Goal: Task Accomplishment & Management: Use online tool/utility

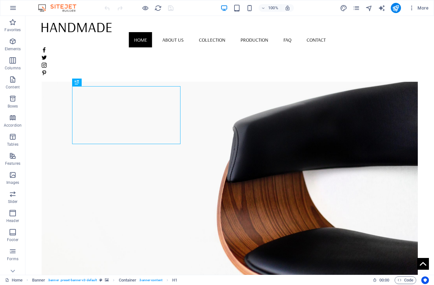
click at [94, 31] on div at bounding box center [230, 27] width 376 height 10
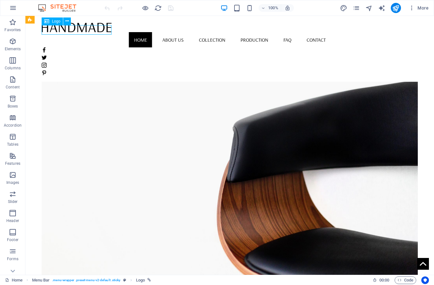
click at [55, 23] on span "Logo" at bounding box center [56, 21] width 9 height 4
click at [55, 19] on span "Logo" at bounding box center [56, 21] width 9 height 4
click at [50, 22] on div "Logo" at bounding box center [52, 21] width 21 height 8
click at [55, 20] on span "Logo" at bounding box center [56, 21] width 9 height 4
click at [70, 21] on button at bounding box center [67, 21] width 8 height 8
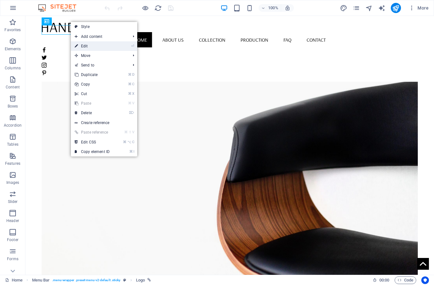
click at [86, 45] on link "⏎ Edit" at bounding box center [92, 46] width 43 height 10
select select "px"
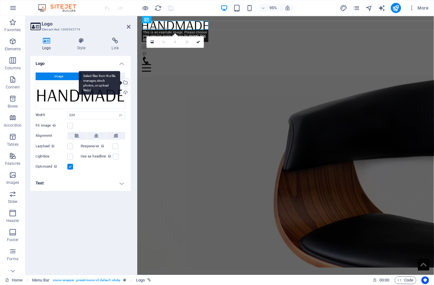
click at [126, 82] on div "Select files from the file manager, stock photos, or upload file(s)" at bounding box center [125, 83] width 10 height 10
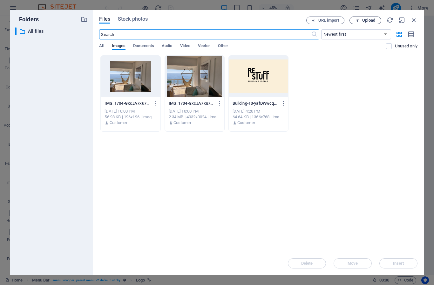
click at [370, 19] on span "Upload" at bounding box center [369, 20] width 13 height 4
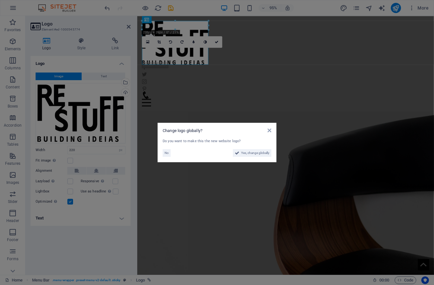
drag, startPoint x: 238, startPoint y: 65, endPoint x: 106, endPoint y: 52, distance: 132.6
click at [238, 65] on aside "Change logo globally? Do you want to make this the new website logo? No Yes, ch…" at bounding box center [217, 142] width 434 height 285
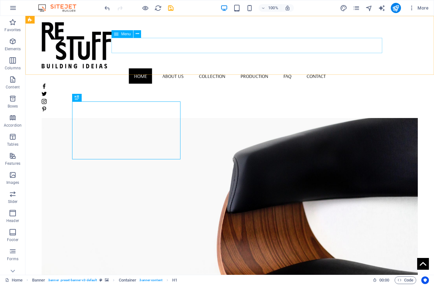
click at [162, 68] on nav "Home About us Collection Production FAQ Contact" at bounding box center [230, 75] width 376 height 15
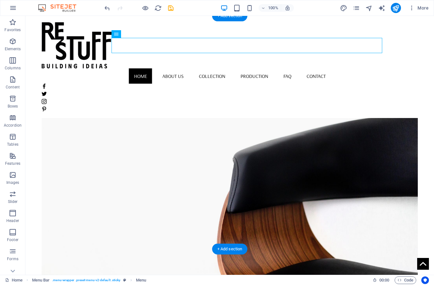
click at [344, 187] on figure at bounding box center [230, 191] width 376 height 233
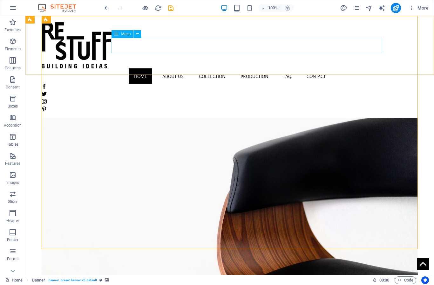
click at [228, 68] on nav "Home About us Collection Production FAQ Contact" at bounding box center [230, 75] width 376 height 15
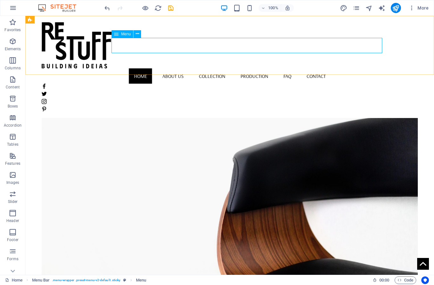
click at [130, 35] on span "Menu" at bounding box center [126, 34] width 10 height 4
click at [138, 34] on icon at bounding box center [137, 34] width 3 height 7
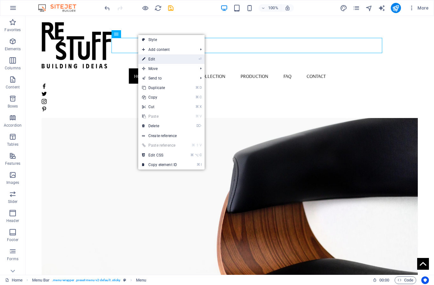
click at [154, 60] on link "⏎ Edit" at bounding box center [159, 59] width 43 height 10
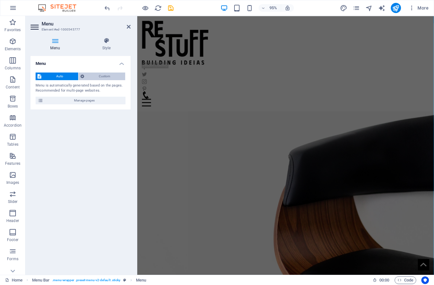
click at [106, 75] on span "Custom" at bounding box center [105, 77] width 38 height 8
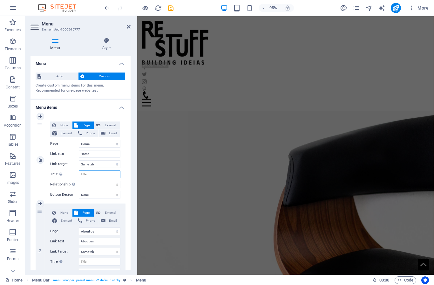
drag, startPoint x: 109, startPoint y: 143, endPoint x: 102, endPoint y: 173, distance: 30.6
click at [102, 175] on input "Title Additional link description, should not be the same as the link text. The…" at bounding box center [100, 174] width 42 height 8
click at [103, 176] on input "Title Additional link description, should not be the same as the link text. The…" at bounding box center [100, 174] width 42 height 8
type input "Serviç"
select select
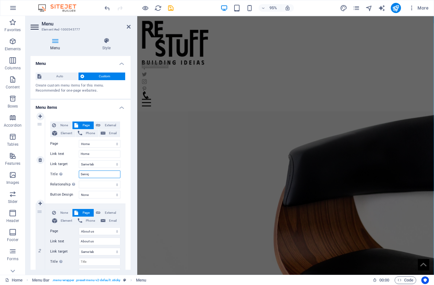
select select
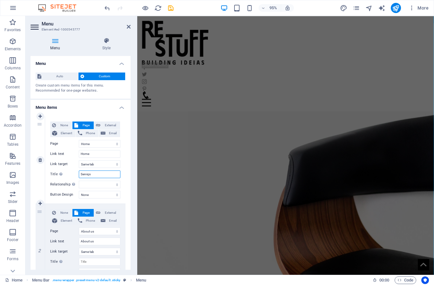
type input "Serviços"
select select
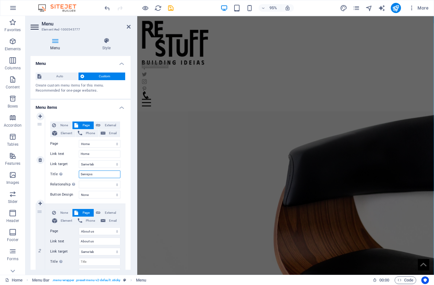
select select
type input "Serviços"
click at [128, 27] on icon at bounding box center [129, 26] width 4 height 5
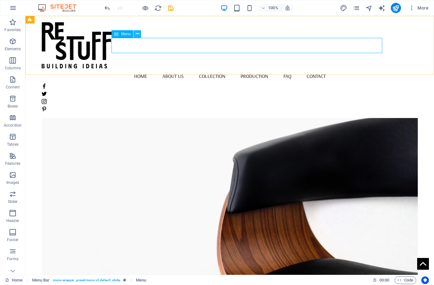
click at [138, 36] on icon at bounding box center [137, 34] width 3 height 7
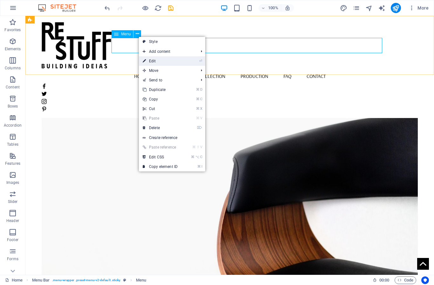
click at [155, 62] on link "⏎ Edit" at bounding box center [160, 61] width 43 height 10
select select
select select "1"
select select
select select "2"
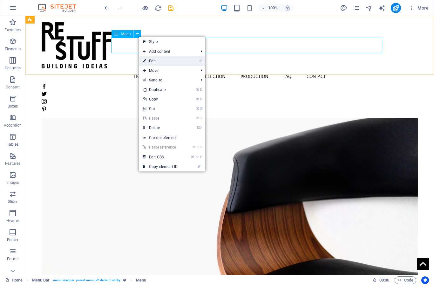
select select
select select "3"
select select
select select "4"
select select
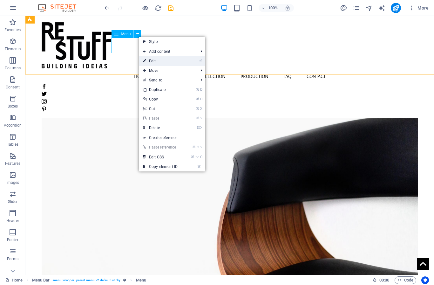
select select "5"
select select
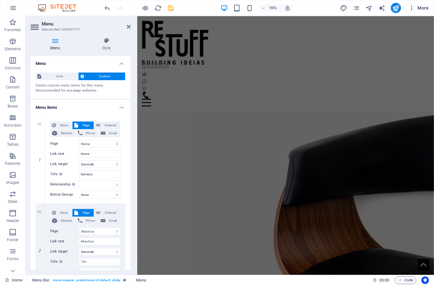
click at [423, 7] on span "More" at bounding box center [419, 8] width 20 height 6
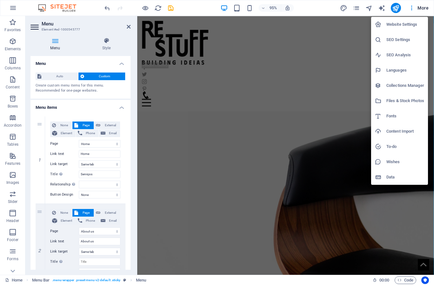
click at [400, 72] on h6 "Languages" at bounding box center [406, 70] width 38 height 8
select select "128"
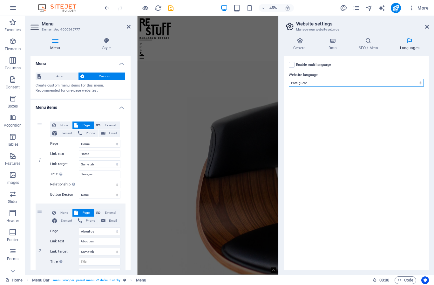
click at [326, 84] on select "Abkhazian Afar Afrikaans Akan Albanian Amharic Arabic Aragonese Armenian Assame…" at bounding box center [356, 83] width 135 height 8
click at [428, 26] on icon at bounding box center [427, 26] width 4 height 5
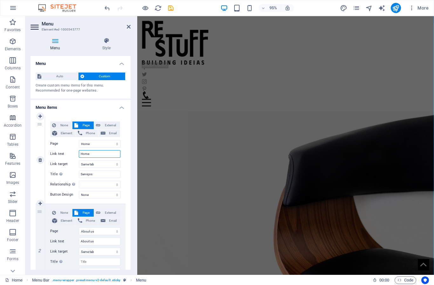
click at [95, 155] on input "Home" at bounding box center [100, 154] width 42 height 8
type input "H"
select select
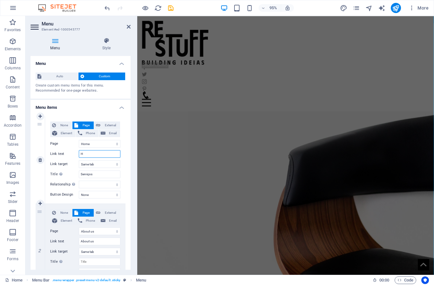
select select
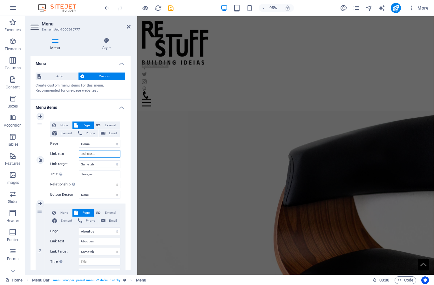
select select
type input "Ser"
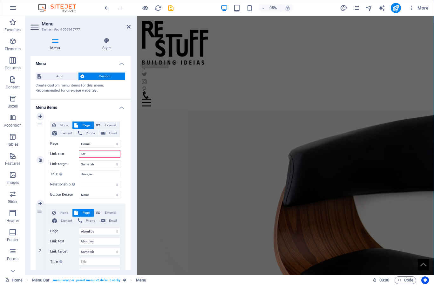
select select
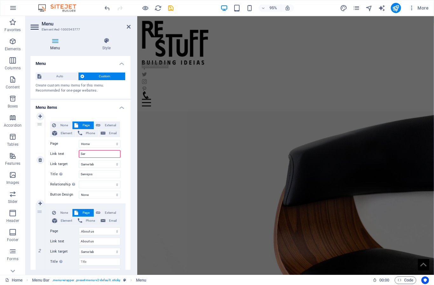
select select
type input "Servi"
select select
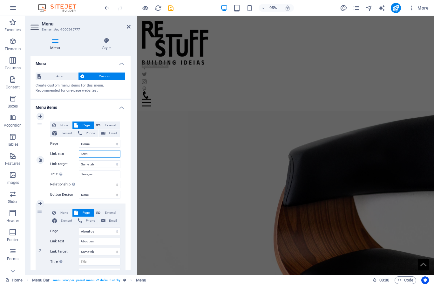
select select
type input "Serviços"
select select
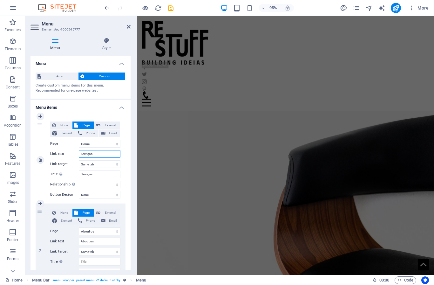
select select
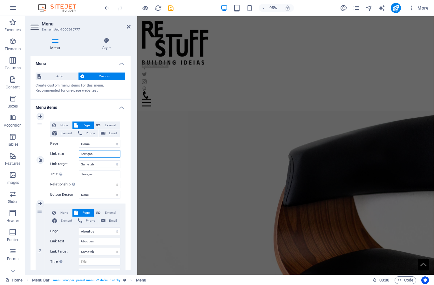
type input "Serviços"
click at [95, 241] on input "About us" at bounding box center [100, 242] width 42 height 8
type input "A"
select select
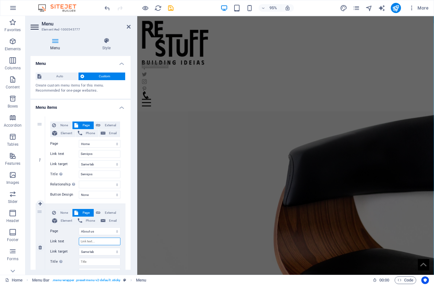
select select
type input "Projectos"
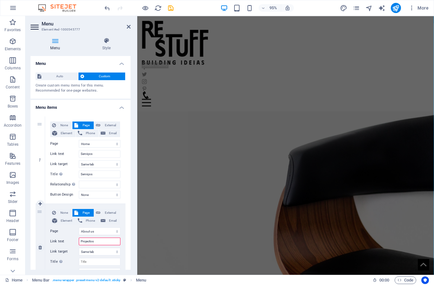
select select
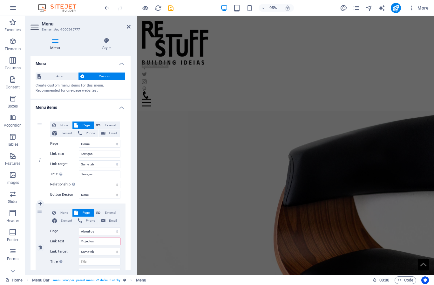
select select
type input "Projectos"
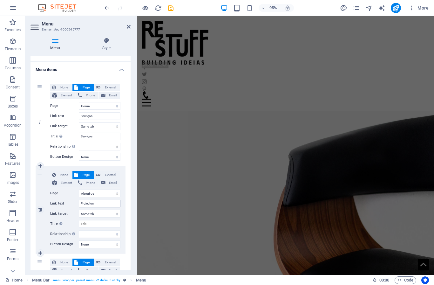
scroll to position [18, 0]
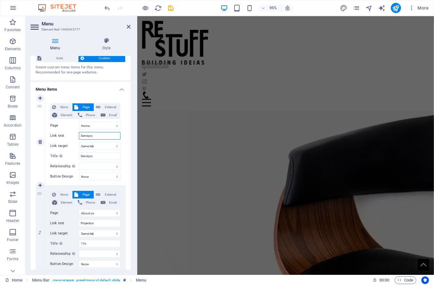
drag, startPoint x: 96, startPoint y: 135, endPoint x: 73, endPoint y: 134, distance: 23.6
click at [73, 134] on div "Link text Serviços" at bounding box center [85, 136] width 70 height 8
drag, startPoint x: 96, startPoint y: 156, endPoint x: 66, endPoint y: 156, distance: 29.6
click at [66, 156] on div "Title Additional link description, should not be the same as the link text. The…" at bounding box center [85, 156] width 70 height 8
type input "Serviço"
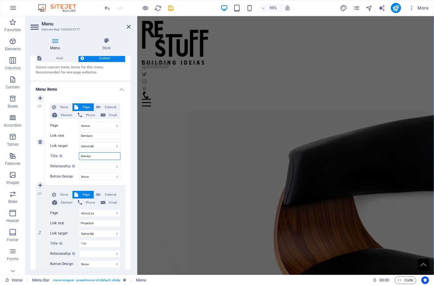
select select
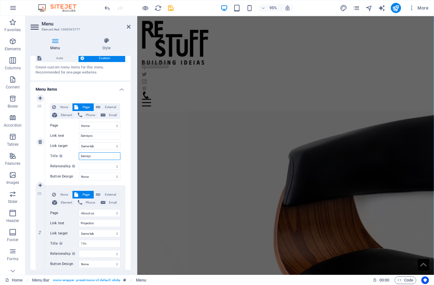
select select
type input "Ser"
select select
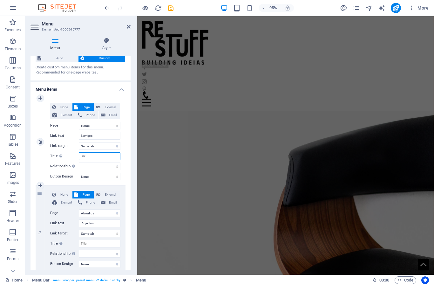
select select
type input "Ser"
drag, startPoint x: 96, startPoint y: 135, endPoint x: 76, endPoint y: 134, distance: 20.7
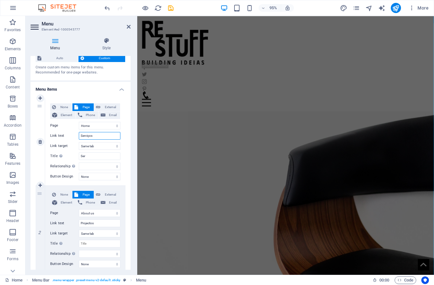
click at [76, 134] on div "Link text Serviços" at bounding box center [85, 136] width 70 height 8
type input "S"
select select
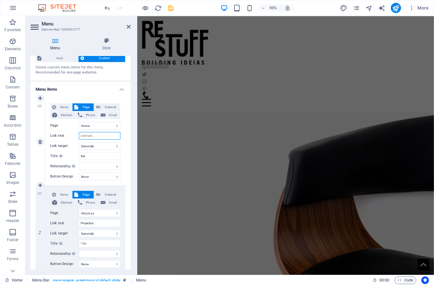
select select
type input "Quem somos"
select select
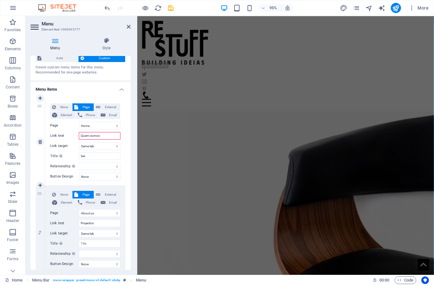
select select
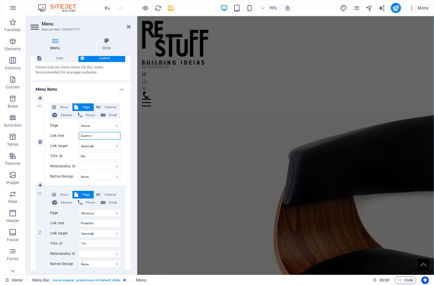
type input "Quem"
select select
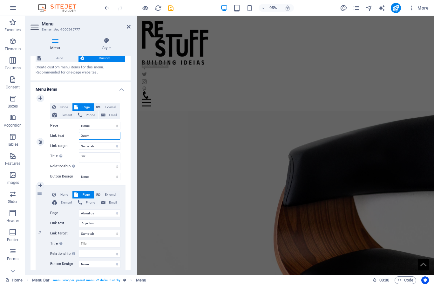
select select
type input "Quem Somos"
select select
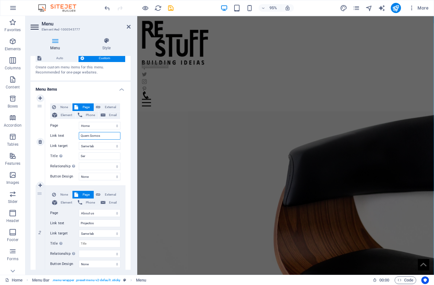
select select
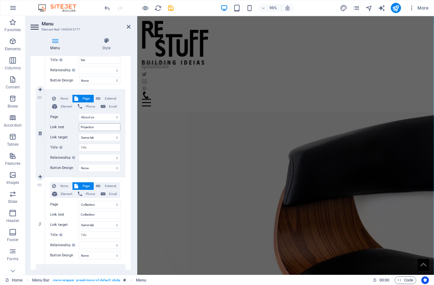
scroll to position [116, 0]
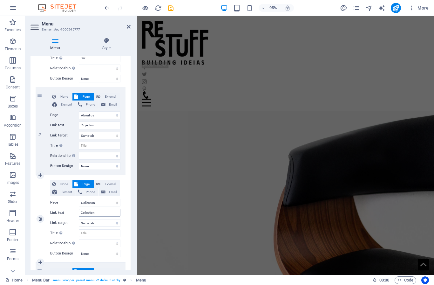
type input "Quem Somos"
drag, startPoint x: 98, startPoint y: 213, endPoint x: 78, endPoint y: 213, distance: 19.7
click at [78, 213] on div "Link text Collection" at bounding box center [85, 213] width 70 height 8
type input "C"
select select
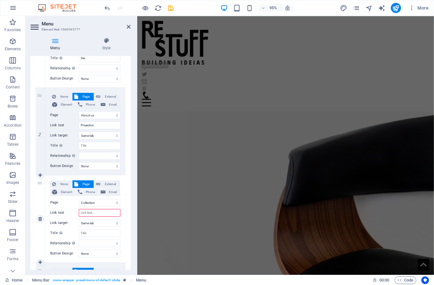
select select
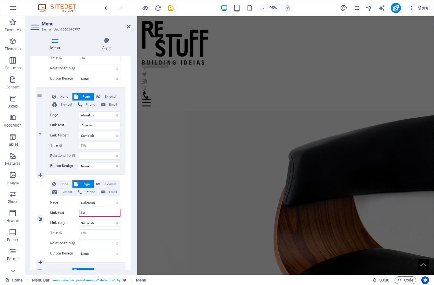
type input "Serv"
select select
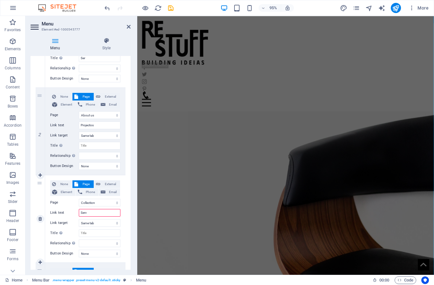
select select
type input "Servi"
select select
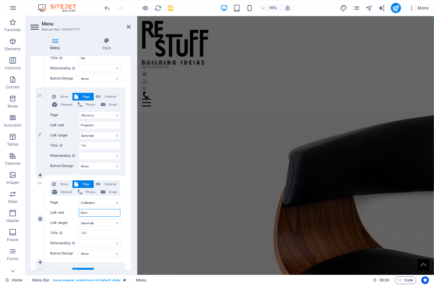
select select
type input "Serviços"
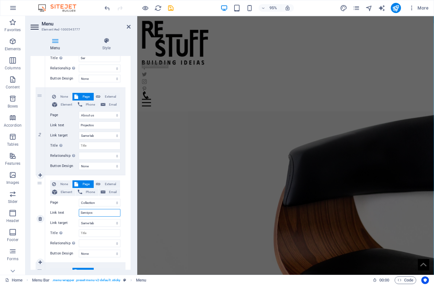
select select
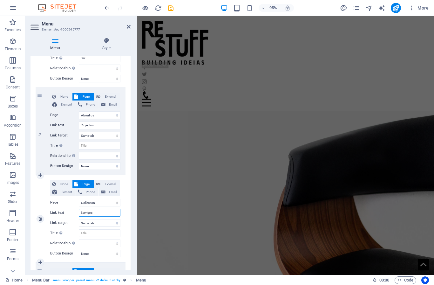
select select
type input "Serviços"
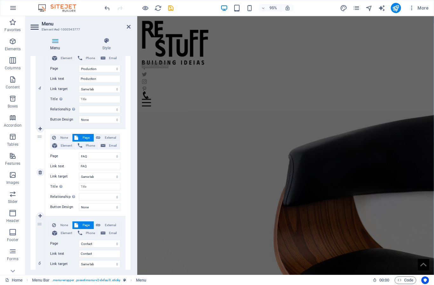
scroll to position [335, 0]
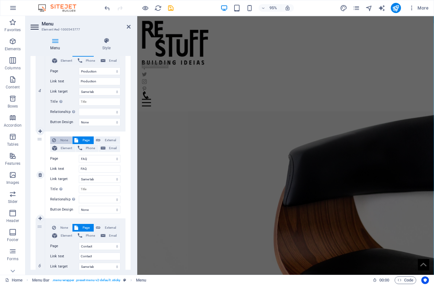
click at [57, 139] on button "None" at bounding box center [61, 140] width 22 height 8
select select
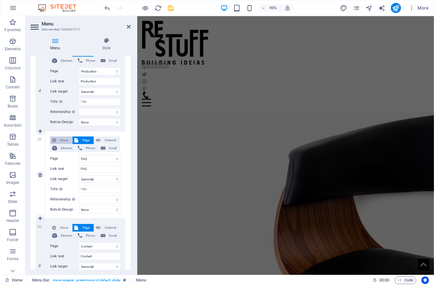
select select
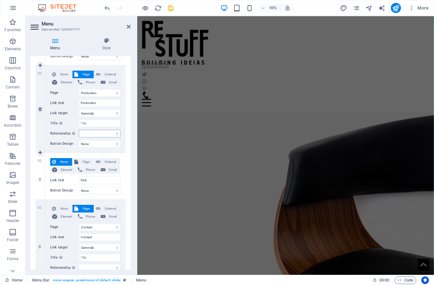
scroll to position [309, 0]
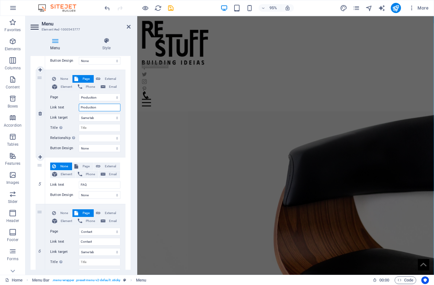
drag, startPoint x: 98, startPoint y: 106, endPoint x: 42, endPoint y: 106, distance: 56.0
click at [42, 106] on div "4 None Page External Element Phone Email Page Home About us Collection Producti…" at bounding box center [81, 113] width 90 height 87
type input "Pro"
select select
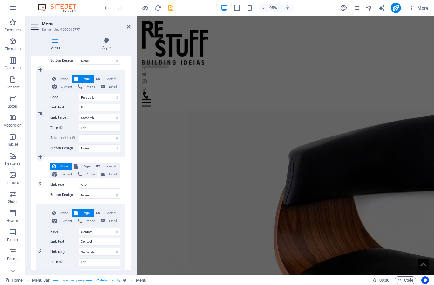
select select
type input "Produtos"
select select
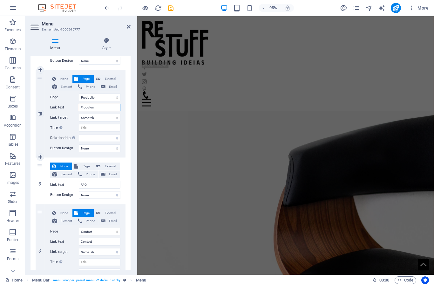
select select
type input "Produtos"
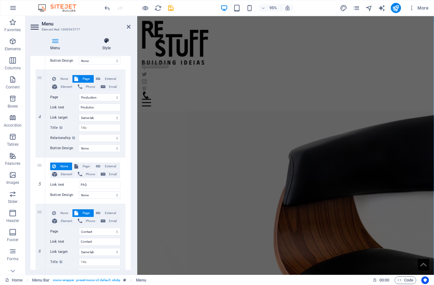
click at [106, 42] on icon at bounding box center [106, 41] width 48 height 6
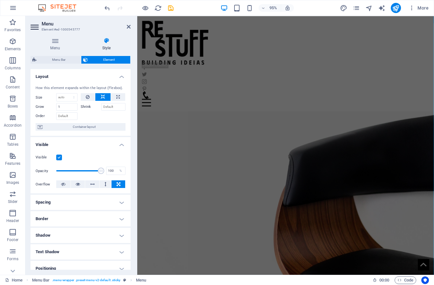
scroll to position [0, 0]
click at [128, 27] on icon at bounding box center [129, 26] width 4 height 5
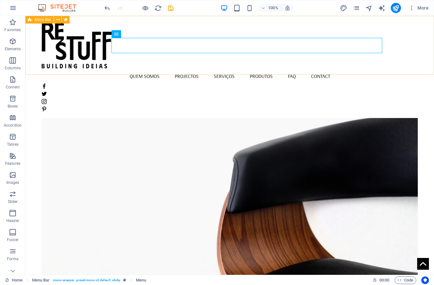
click at [419, 64] on div "Quem Somos Projectos Serviços Produtos FAQ Contact Menu" at bounding box center [229, 67] width 409 height 102
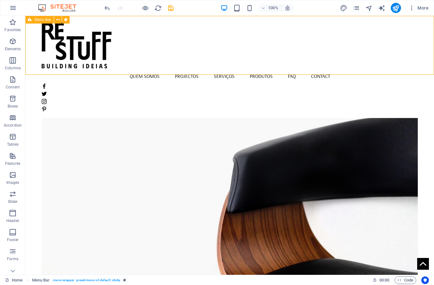
click at [408, 81] on div at bounding box center [230, 97] width 376 height 33
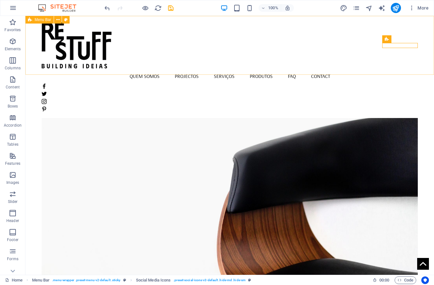
click at [397, 63] on div "Quem Somos Projectos Serviços Produtos FAQ Contact Menu" at bounding box center [229, 67] width 409 height 102
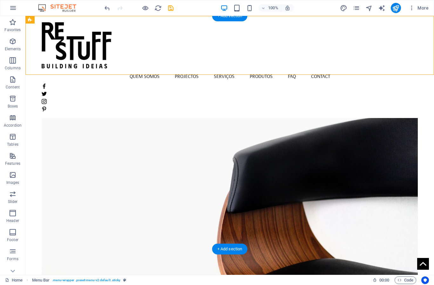
click at [314, 138] on figure at bounding box center [230, 191] width 376 height 233
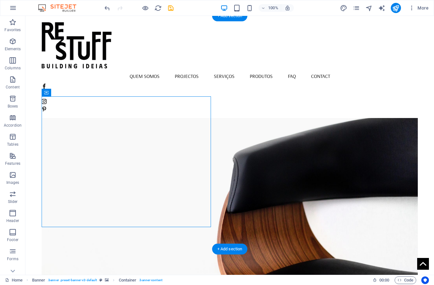
click at [346, 204] on figure at bounding box center [230, 191] width 376 height 233
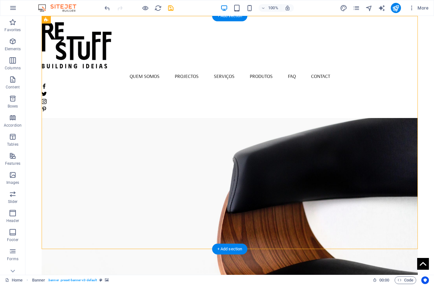
click at [346, 204] on figure at bounding box center [230, 191] width 376 height 233
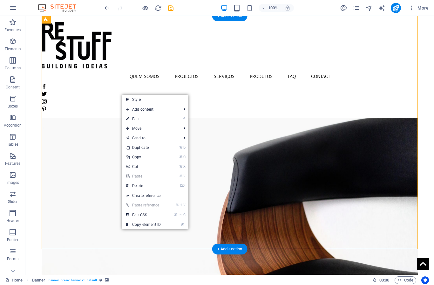
click at [229, 117] on figure at bounding box center [230, 191] width 376 height 233
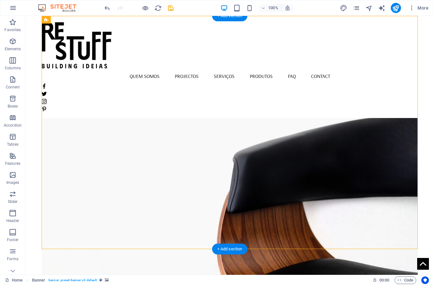
click at [229, 117] on figure at bounding box center [230, 191] width 376 height 233
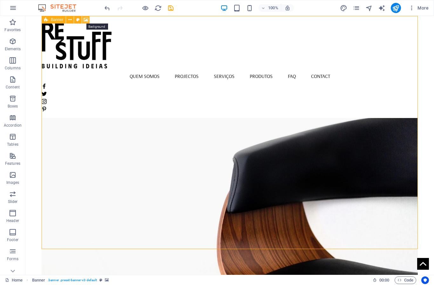
click at [85, 21] on icon at bounding box center [86, 20] width 5 height 7
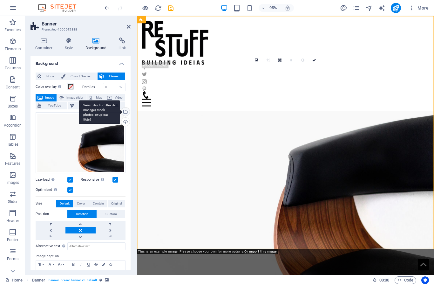
click at [127, 112] on div "Select files from the file manager, stock photos, or upload file(s)" at bounding box center [125, 112] width 10 height 10
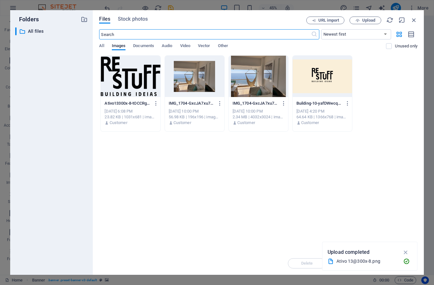
click at [245, 86] on div at bounding box center [258, 76] width 59 height 41
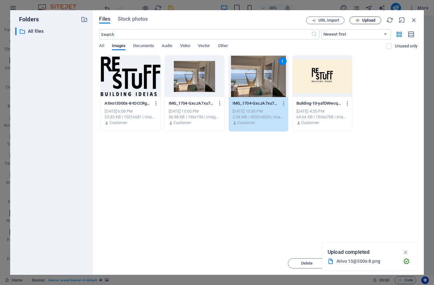
click at [363, 19] on span "Upload" at bounding box center [369, 20] width 13 height 4
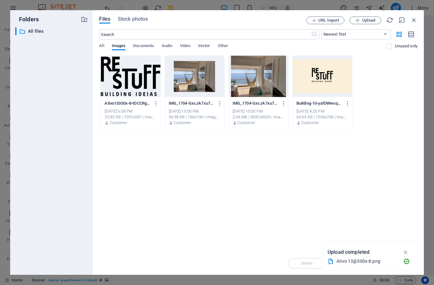
click at [254, 89] on div at bounding box center [258, 76] width 59 height 41
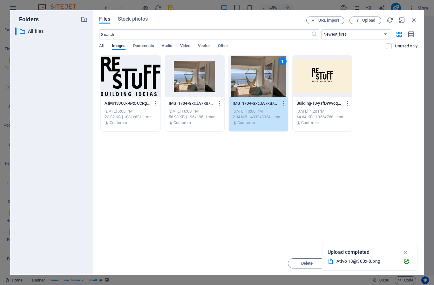
click at [254, 89] on div "1" at bounding box center [258, 76] width 59 height 41
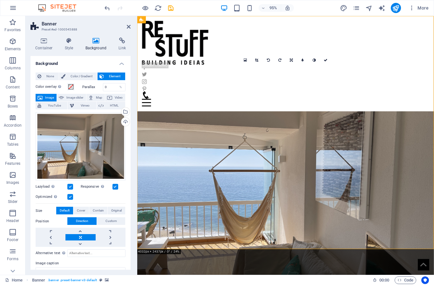
click at [71, 197] on label at bounding box center [70, 197] width 6 height 6
click at [0, 0] on input "Optimized Images are compressed to improve page speed." at bounding box center [0, 0] width 0 height 0
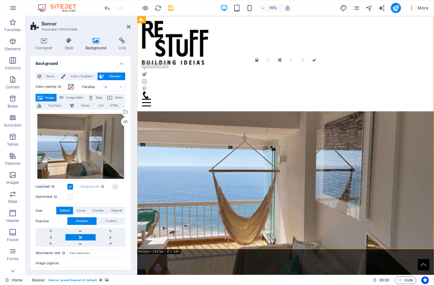
click at [71, 197] on label at bounding box center [70, 197] width 6 height 6
click at [0, 0] on input "Optimized Images are compressed to improve page speed." at bounding box center [0, 0] width 0 height 0
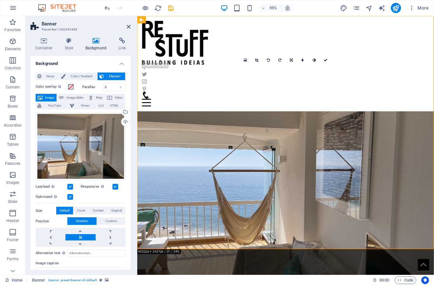
click at [71, 186] on label at bounding box center [70, 187] width 6 height 6
click at [0, 0] on input "Lazyload Loading images after the page loads improves page speed." at bounding box center [0, 0] width 0 height 0
click at [71, 186] on label at bounding box center [70, 187] width 6 height 6
click at [0, 0] on input "Lazyload Loading images after the page loads improves page speed." at bounding box center [0, 0] width 0 height 0
click at [115, 186] on label at bounding box center [116, 187] width 6 height 6
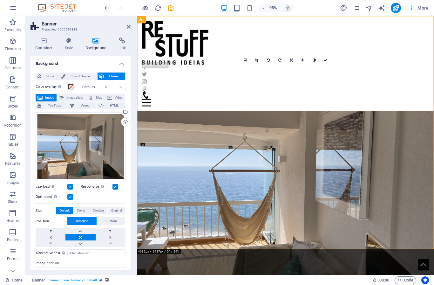
click at [0, 0] on input "Responsive Automatically load retina image and smartphone optimized sizes." at bounding box center [0, 0] width 0 height 0
click at [115, 186] on label at bounding box center [116, 187] width 6 height 6
click at [0, 0] on input "Responsive Automatically load retina image and smartphone optimized sizes." at bounding box center [0, 0] width 0 height 0
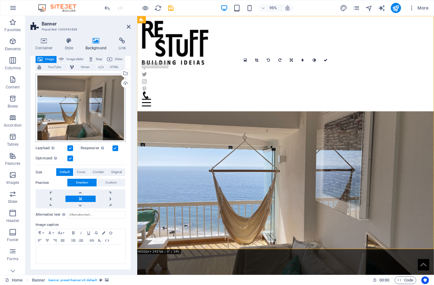
scroll to position [38, 0]
click at [85, 175] on span "Cover" at bounding box center [81, 173] width 8 height 8
click at [68, 172] on span "Default" at bounding box center [65, 173] width 10 height 8
click at [101, 172] on span "Contain" at bounding box center [98, 173] width 11 height 8
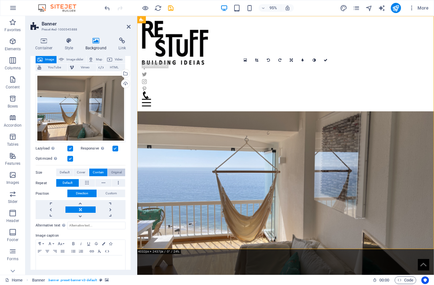
click at [114, 173] on span "Original" at bounding box center [116, 173] width 10 height 8
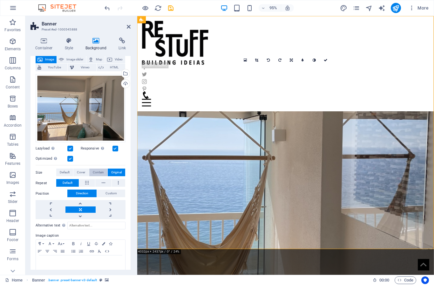
click at [104, 172] on button "Contain" at bounding box center [98, 173] width 18 height 8
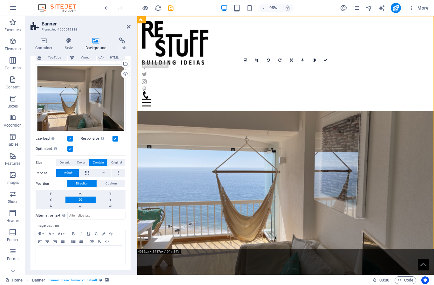
scroll to position [48, 0]
click at [178, 139] on div "Text" at bounding box center [175, 142] width 18 height 7
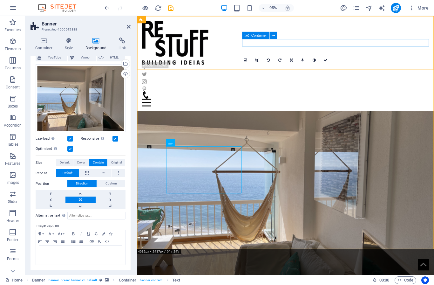
click at [400, 95] on div "Menu" at bounding box center [293, 103] width 302 height 16
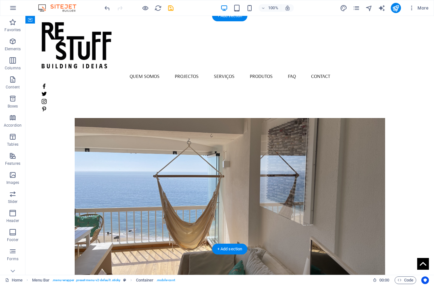
click at [375, 151] on figure at bounding box center [230, 191] width 376 height 233
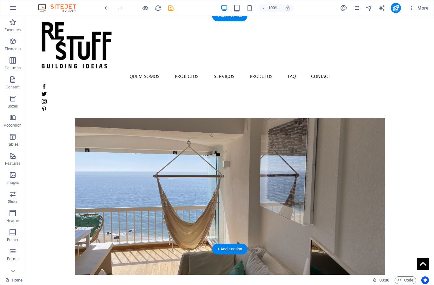
click at [414, 147] on figure at bounding box center [230, 191] width 376 height 233
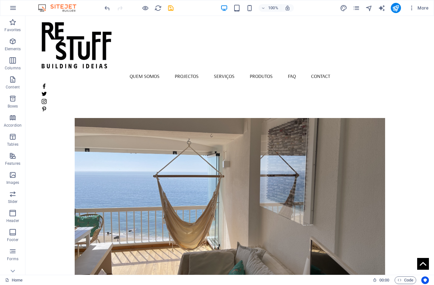
click at [322, 134] on figure at bounding box center [230, 191] width 376 height 233
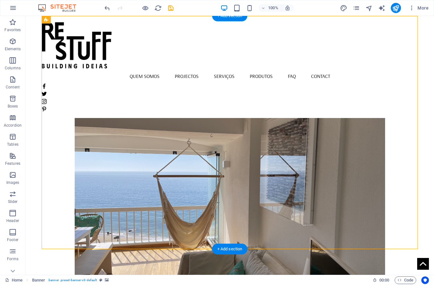
click at [156, 87] on figure at bounding box center [230, 191] width 376 height 233
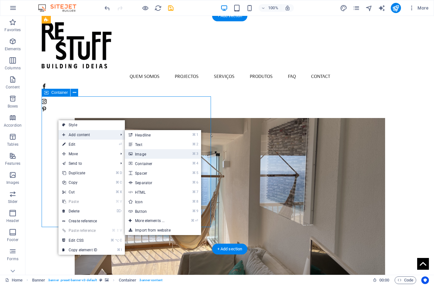
click at [156, 157] on link "⌘ 3 Image" at bounding box center [151, 154] width 52 height 10
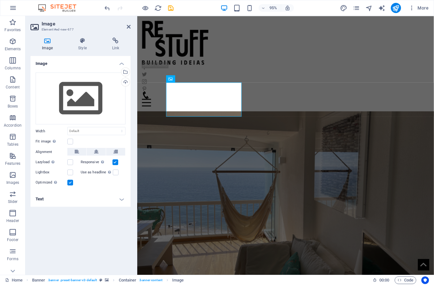
click at [117, 163] on label at bounding box center [116, 162] width 6 height 6
click at [0, 0] on input "Responsive Automatically load retina image and smartphone optimized sizes." at bounding box center [0, 0] width 0 height 0
click at [82, 39] on icon at bounding box center [82, 41] width 31 height 6
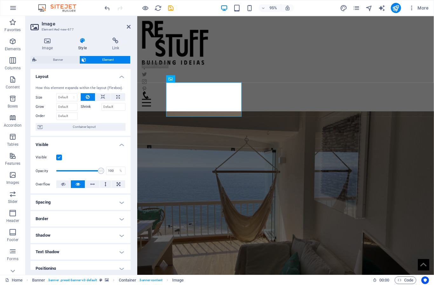
click at [113, 221] on h4 "Border" at bounding box center [81, 218] width 100 height 15
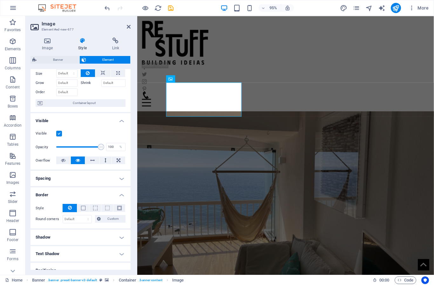
scroll to position [31, 0]
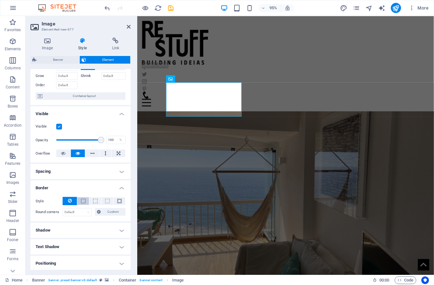
click at [84, 201] on span at bounding box center [83, 201] width 4 height 4
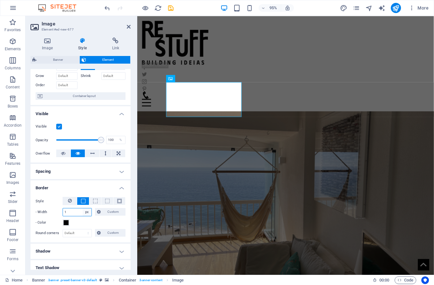
click at [87, 213] on select "auto px rem % vh vw Custom" at bounding box center [87, 212] width 9 height 8
click at [122, 201] on button at bounding box center [120, 201] width 12 height 8
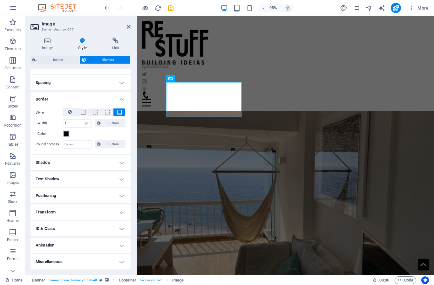
scroll to position [119, 0]
click at [100, 197] on h4 "Positioning" at bounding box center [81, 196] width 100 height 15
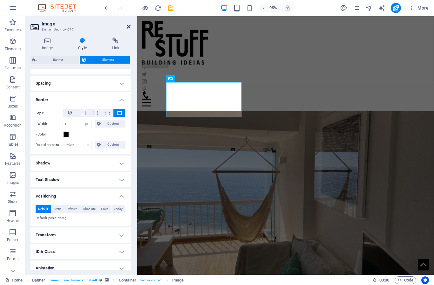
drag, startPoint x: 128, startPoint y: 28, endPoint x: 103, endPoint y: 12, distance: 30.0
click at [128, 28] on icon at bounding box center [129, 26] width 4 height 5
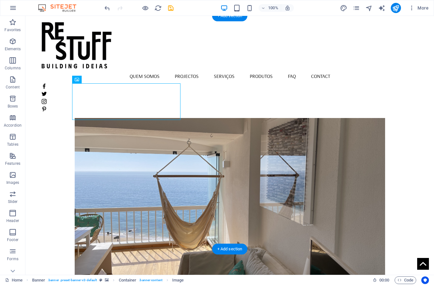
click at [414, 143] on figure at bounding box center [230, 191] width 376 height 233
